Goal: Information Seeking & Learning: Learn about a topic

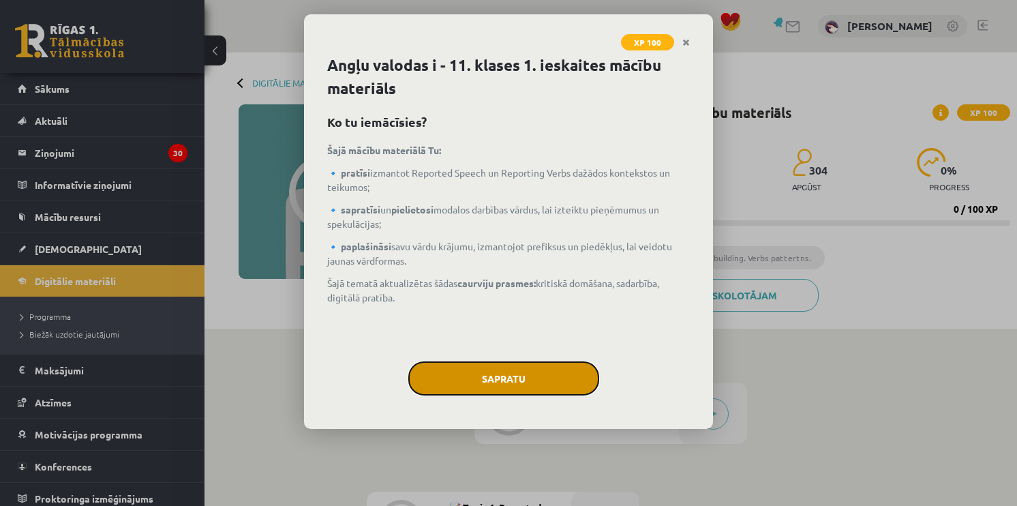
click at [521, 391] on button "Sapratu" at bounding box center [503, 378] width 191 height 34
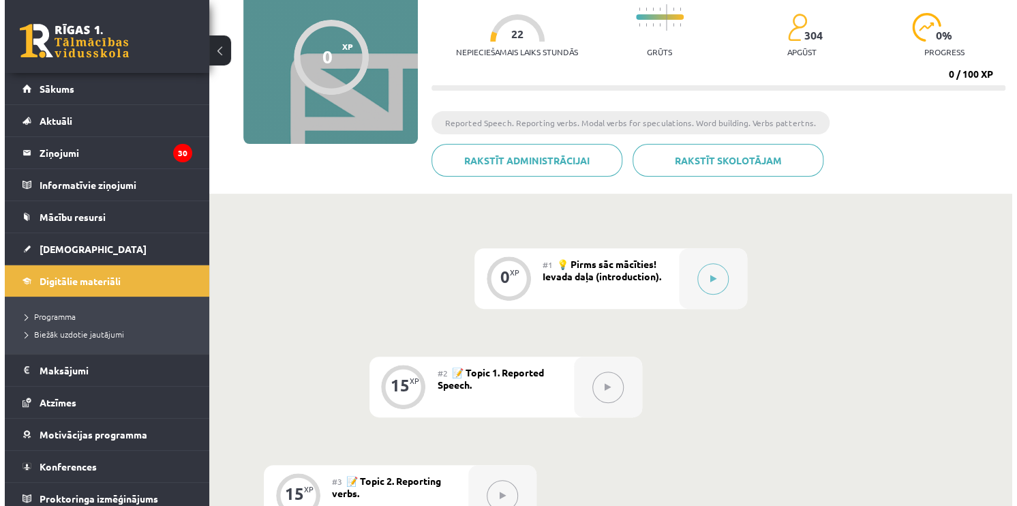
scroll to position [136, 0]
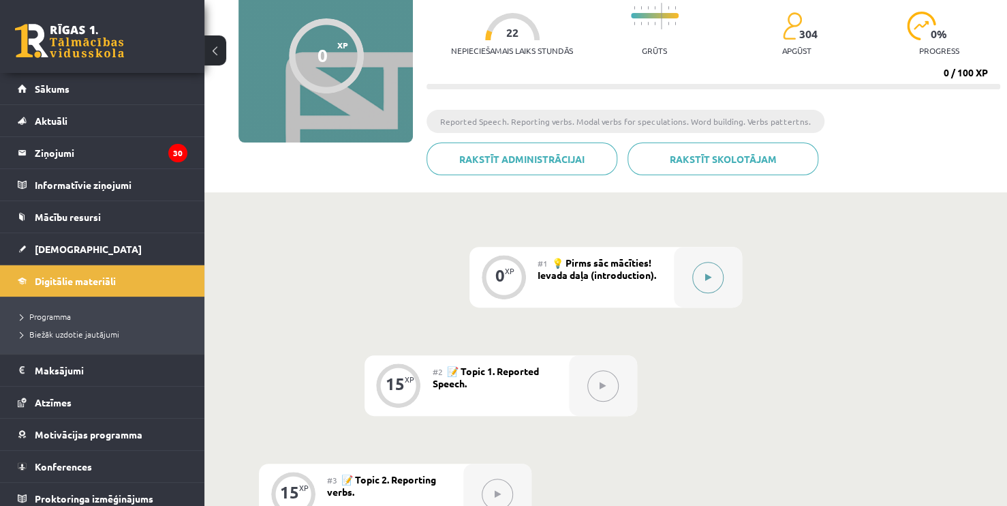
click at [707, 275] on icon at bounding box center [708, 277] width 6 height 8
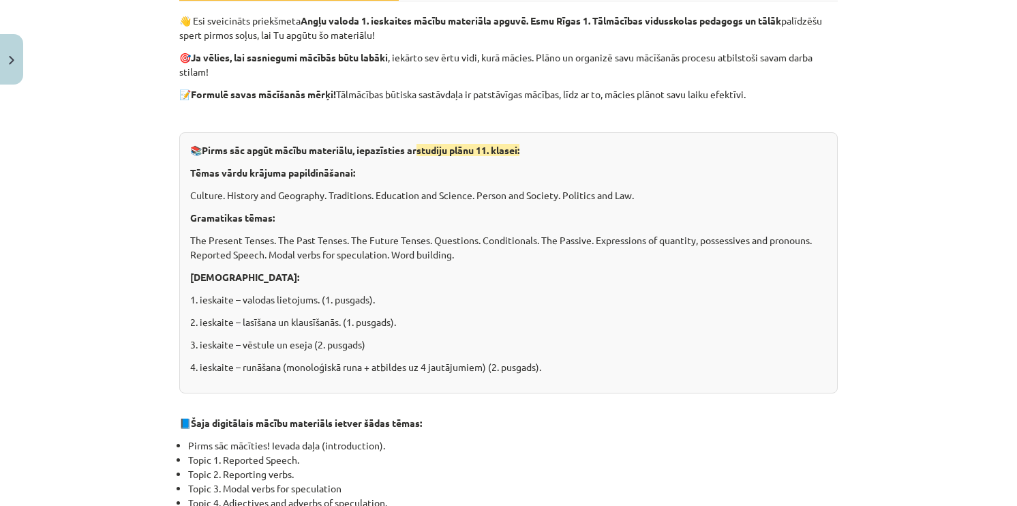
scroll to position [240, 0]
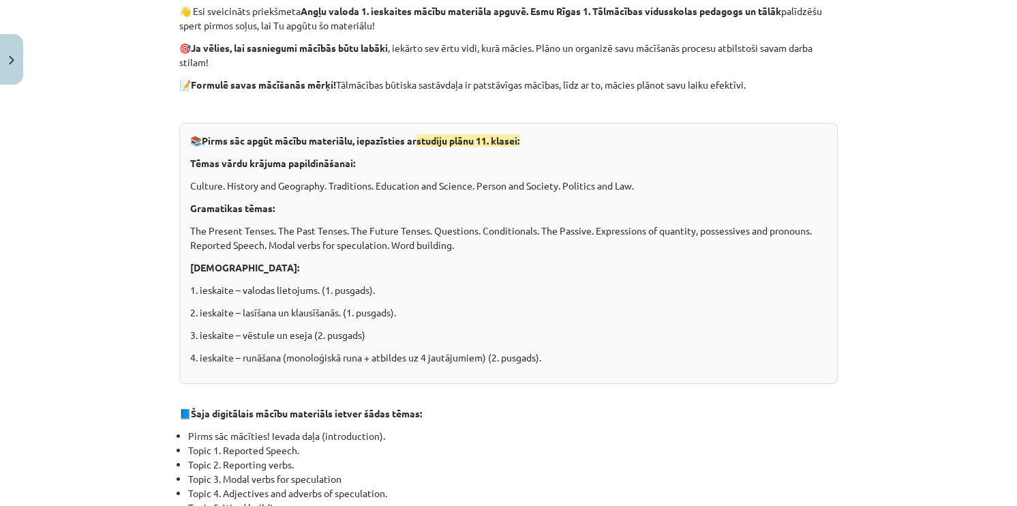
click at [1000, 195] on div "Mācību tēma: Angļu valodas i - 11. klases 1. ieskaites mācību materiāls #1 💡 Pi…" at bounding box center [508, 253] width 1017 height 506
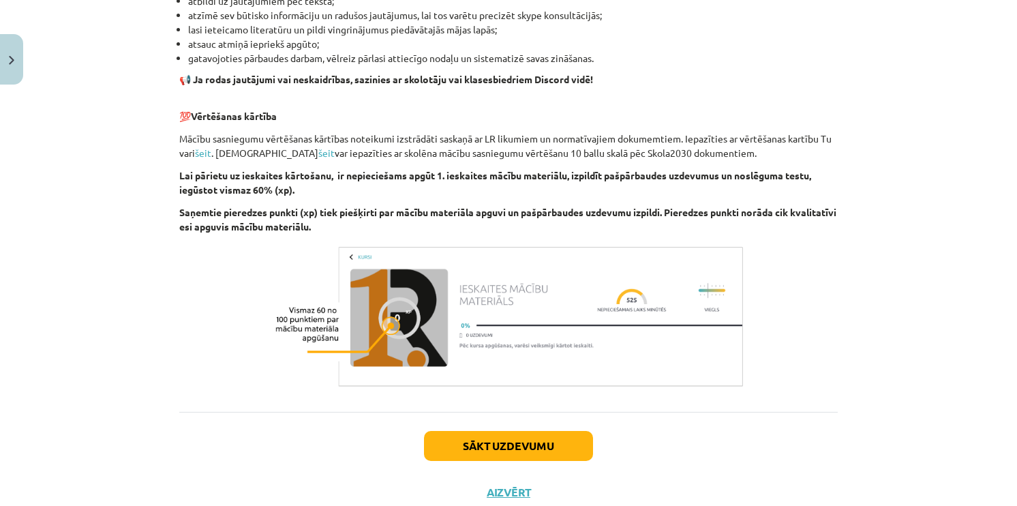
scroll to position [901, 0]
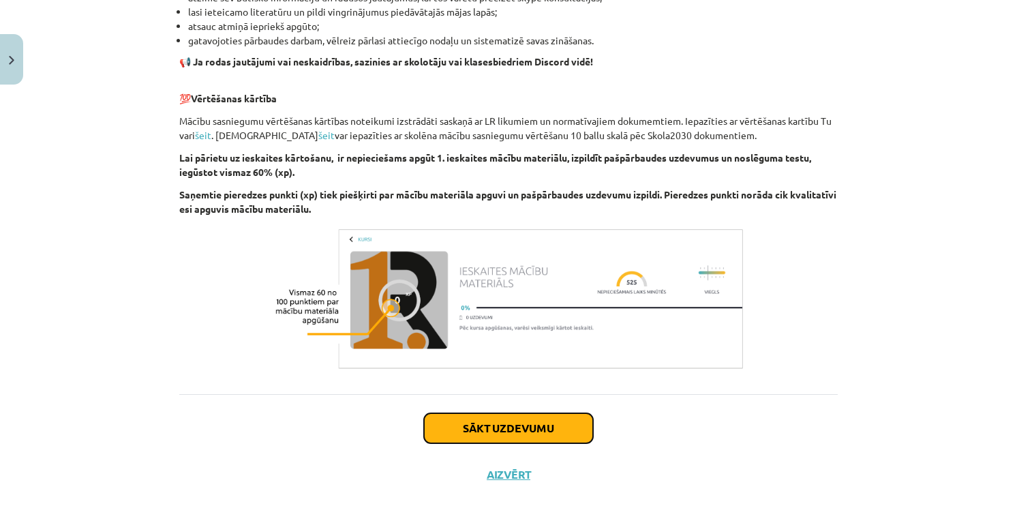
click at [512, 423] on button "Sākt uzdevumu" at bounding box center [508, 428] width 169 height 30
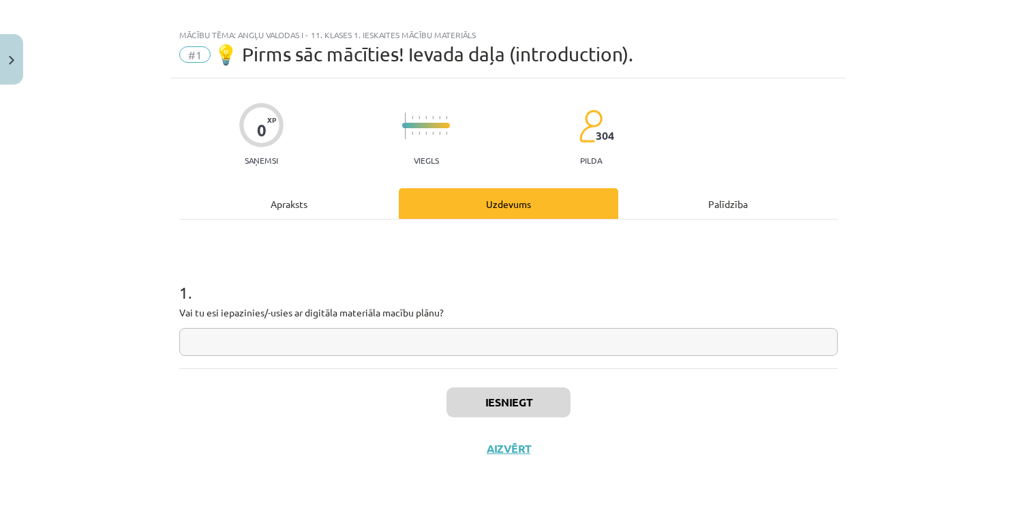
scroll to position [11, 0]
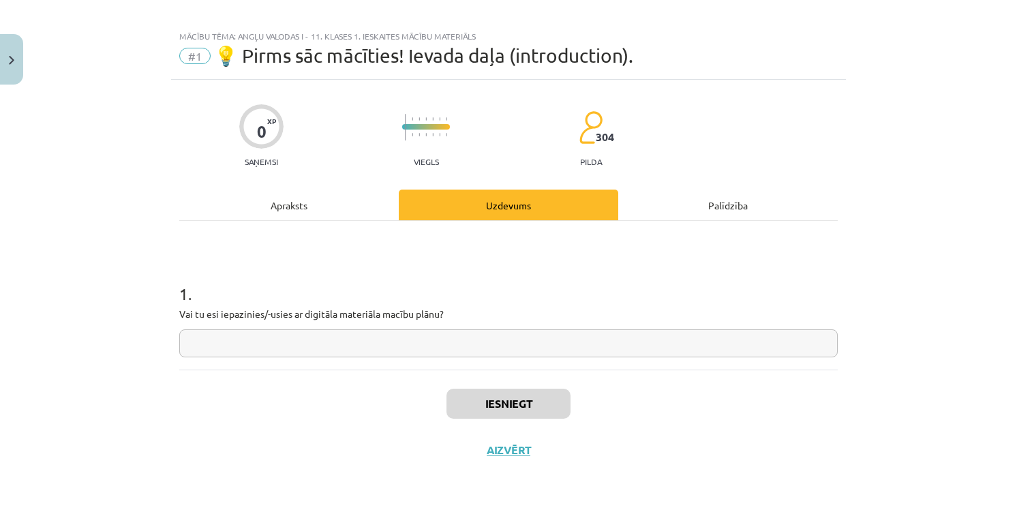
click at [295, 341] on input "text" at bounding box center [508, 343] width 658 height 28
type input "**"
click at [477, 397] on button "Iesniegt" at bounding box center [508, 403] width 124 height 30
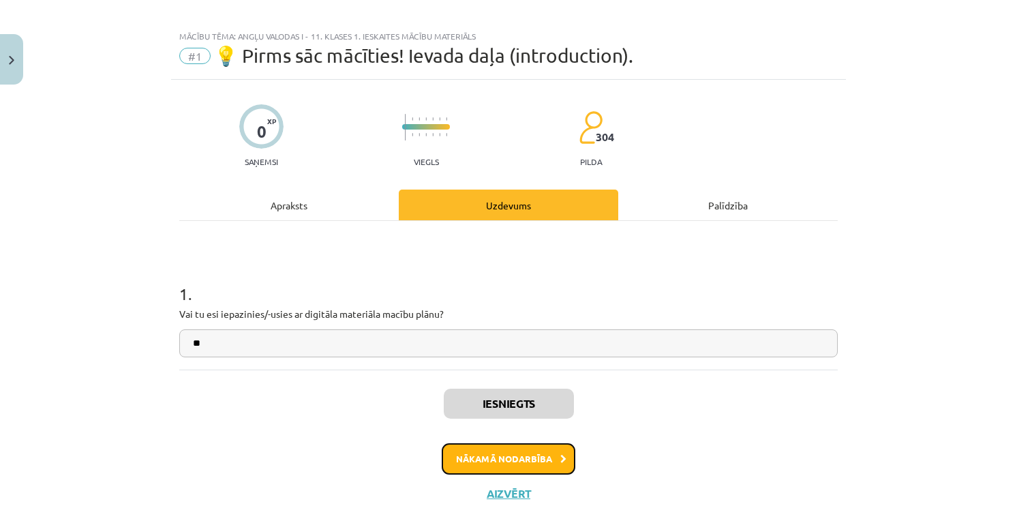
click at [508, 453] on button "Nākamā nodarbība" at bounding box center [509, 458] width 134 height 31
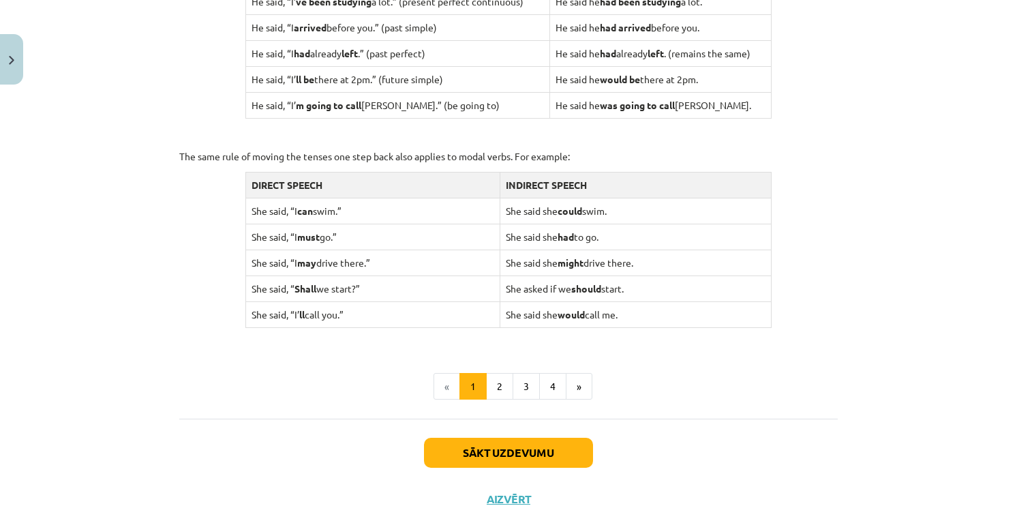
scroll to position [1288, 0]
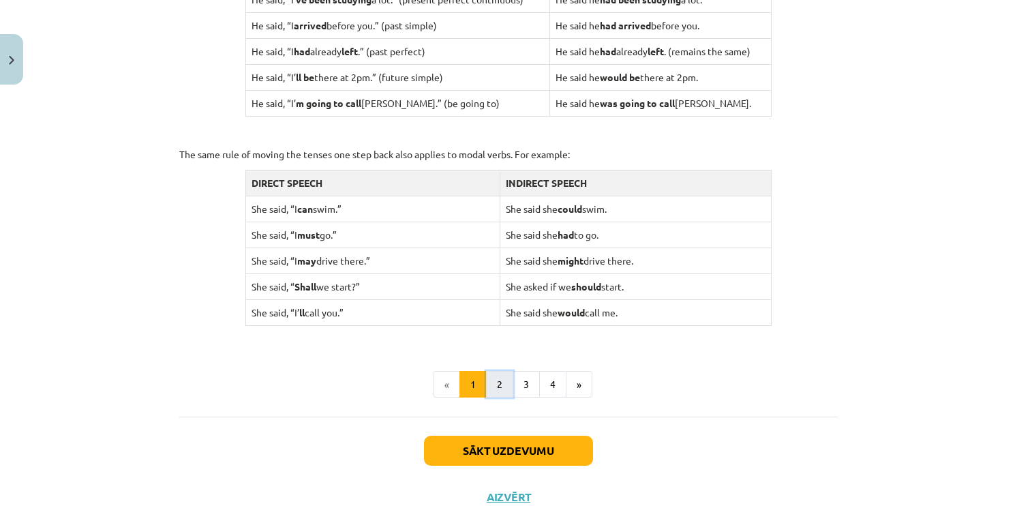
click at [501, 387] on button "2" at bounding box center [499, 384] width 27 height 27
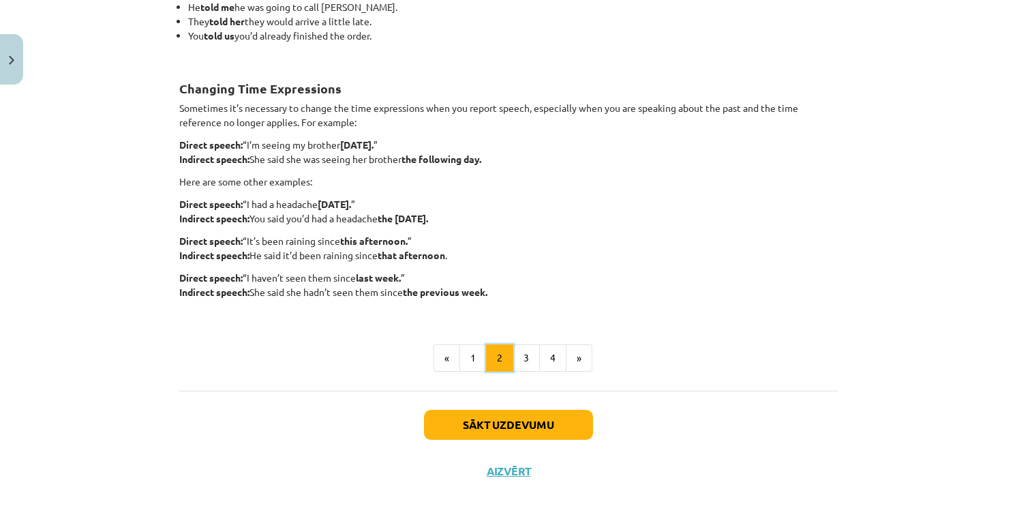
scroll to position [339, 0]
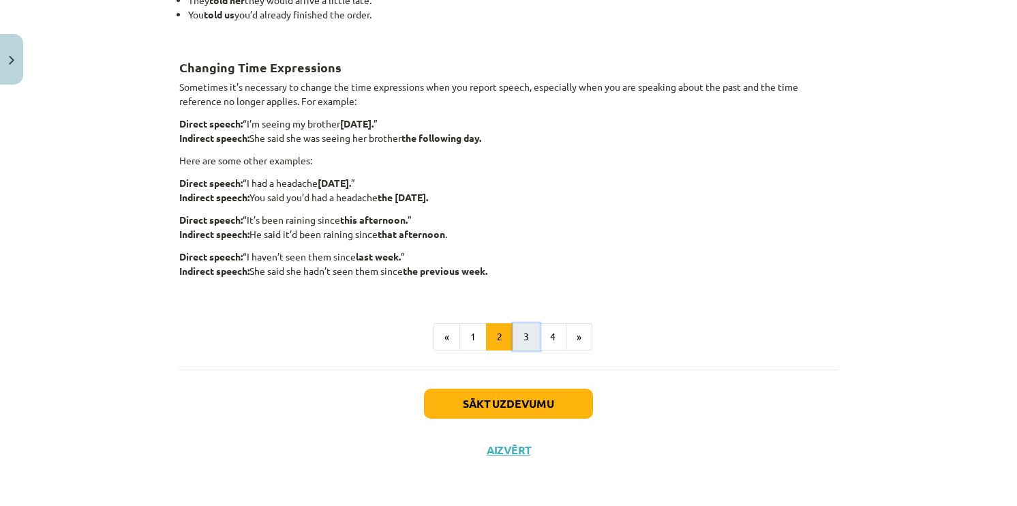
click at [531, 339] on button "3" at bounding box center [525, 336] width 27 height 27
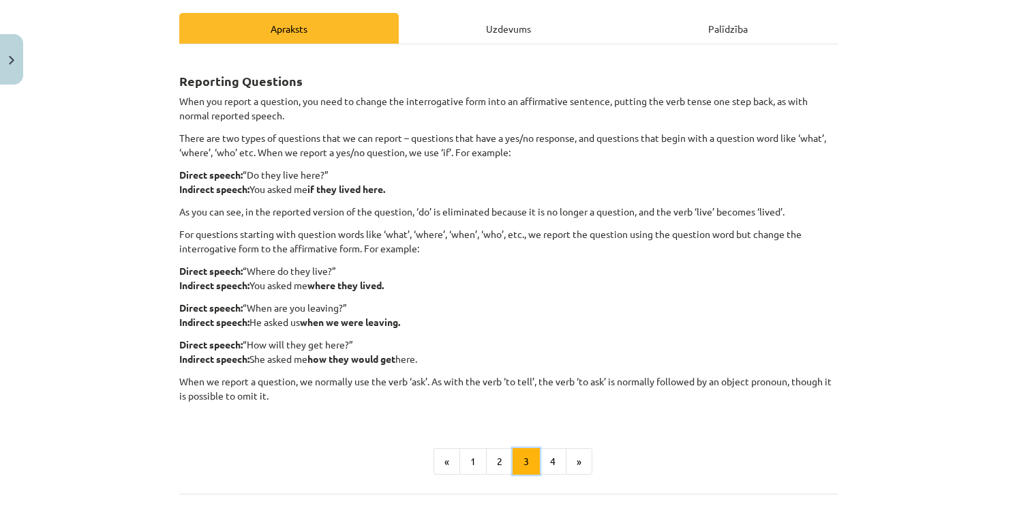
scroll to position [189, 0]
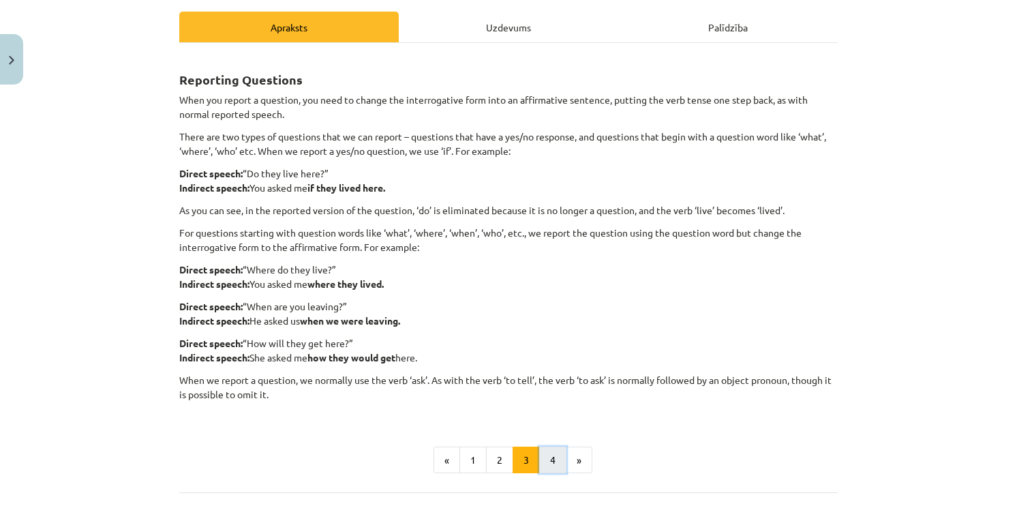
click at [556, 450] on button "4" at bounding box center [552, 459] width 27 height 27
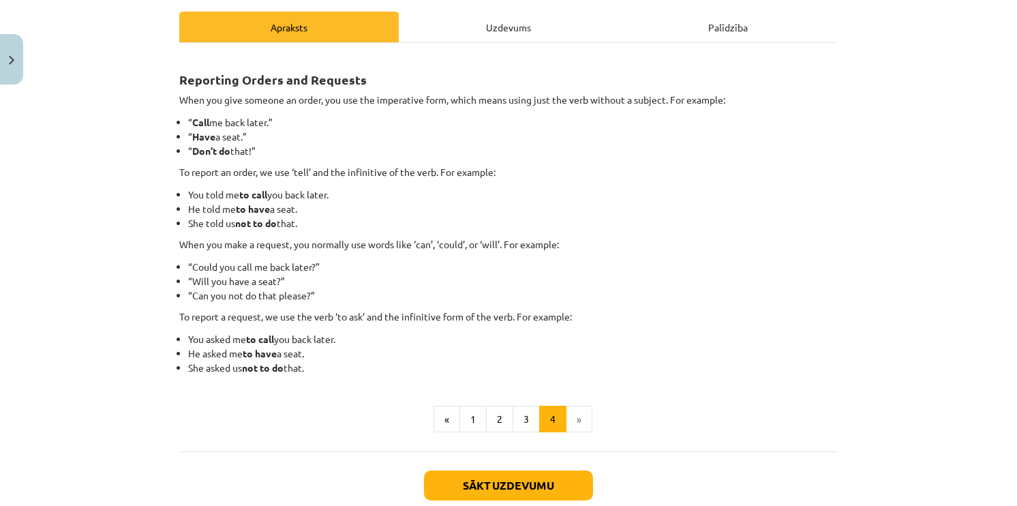
click at [582, 414] on li "»" at bounding box center [579, 418] width 26 height 27
click at [572, 419] on li "»" at bounding box center [579, 418] width 26 height 27
click at [524, 481] on button "Sākt uzdevumu" at bounding box center [508, 485] width 169 height 30
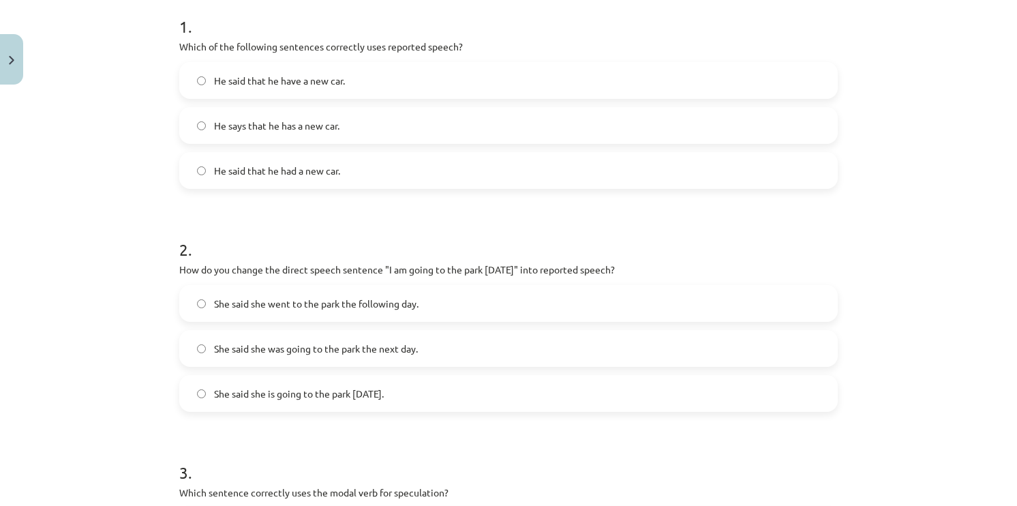
scroll to position [279, 0]
click at [296, 121] on span "He says that he has a new car." at bounding box center [276, 124] width 125 height 14
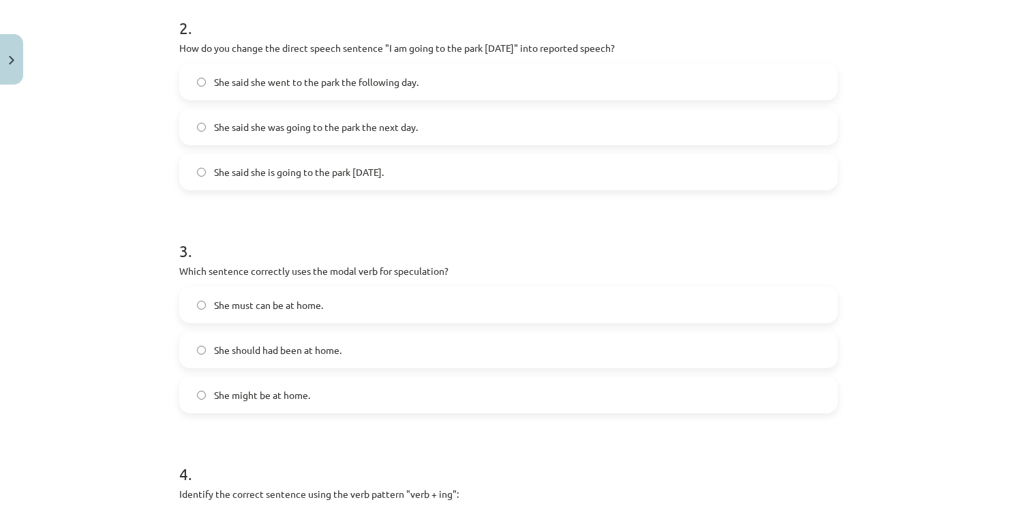
scroll to position [501, 0]
click at [484, 136] on label "She said she was going to the park the next day." at bounding box center [508, 125] width 655 height 34
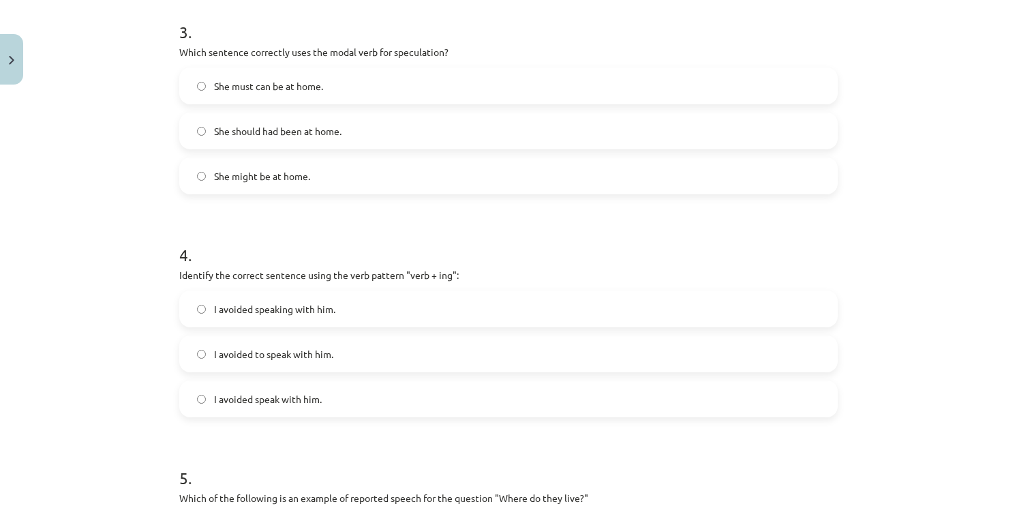
scroll to position [722, 0]
